Goal: Task Accomplishment & Management: Manage account settings

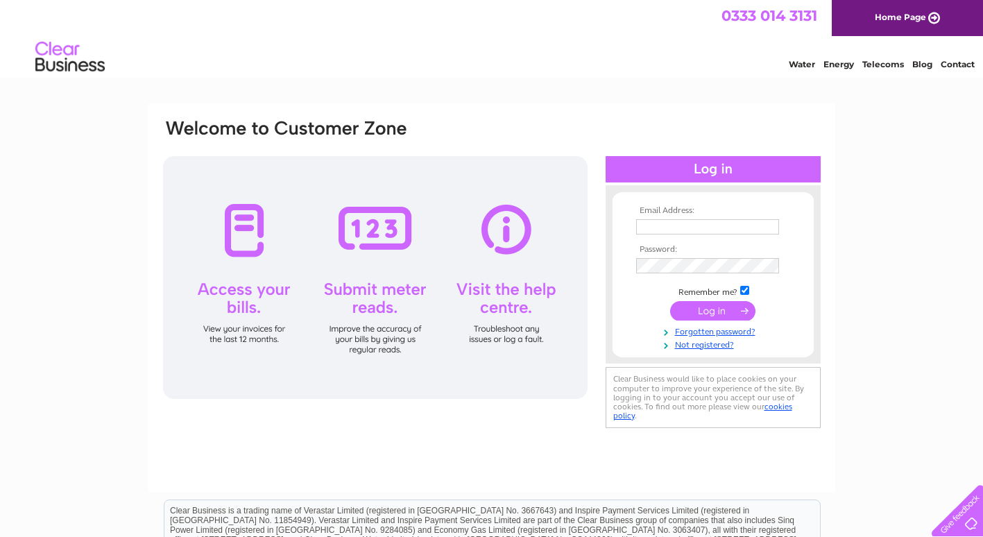
type input "accounts@bannermanspharmacy.co.uk"
click at [721, 311] on input "submit" at bounding box center [712, 310] width 85 height 19
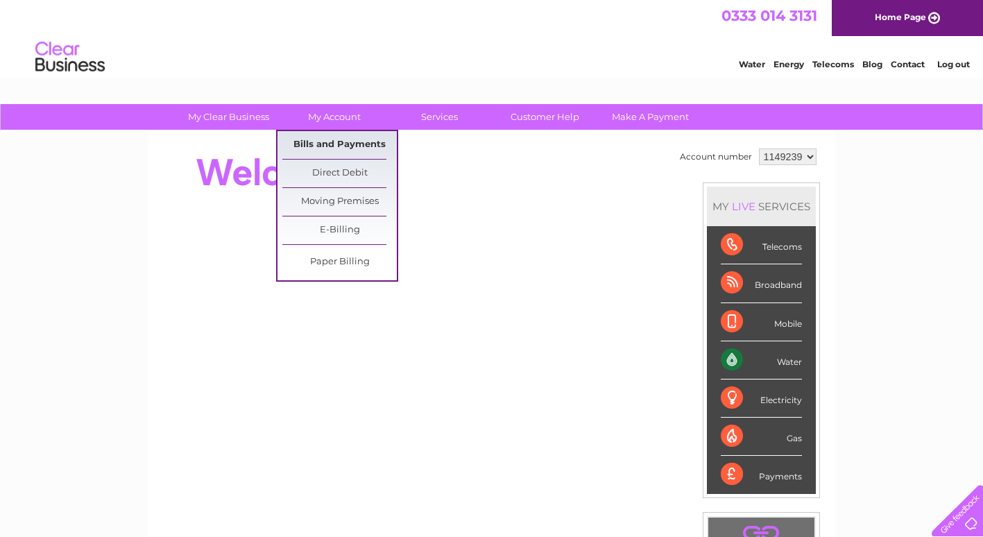
click at [338, 142] on link "Bills and Payments" at bounding box center [339, 145] width 114 height 28
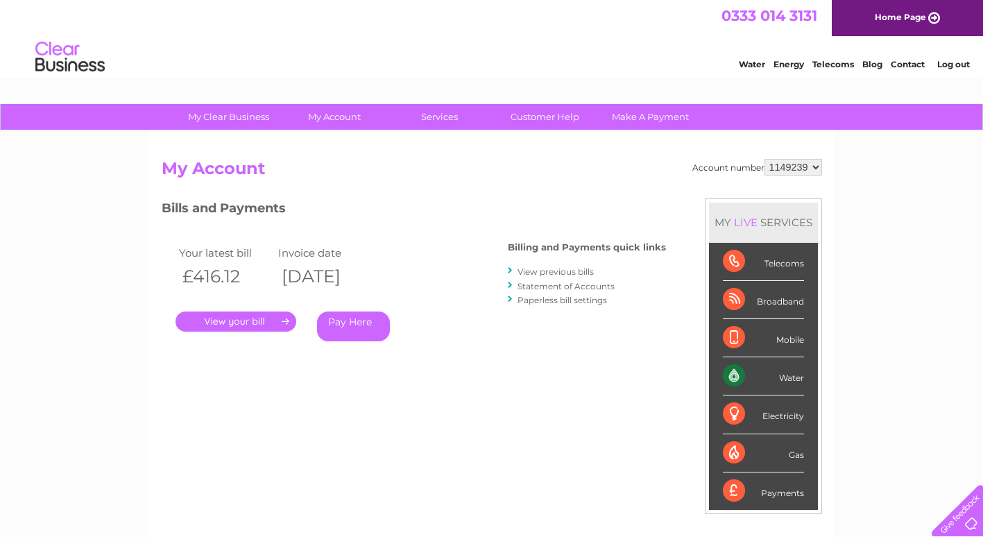
click at [241, 322] on link "." at bounding box center [235, 321] width 121 height 20
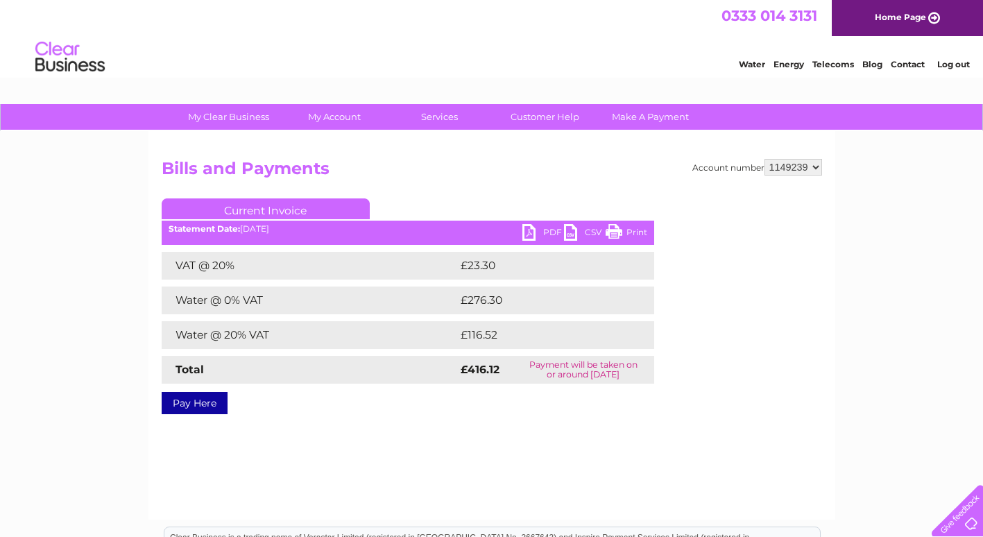
click at [530, 230] on link "PDF" at bounding box center [543, 234] width 42 height 20
